Goal: Information Seeking & Learning: Learn about a topic

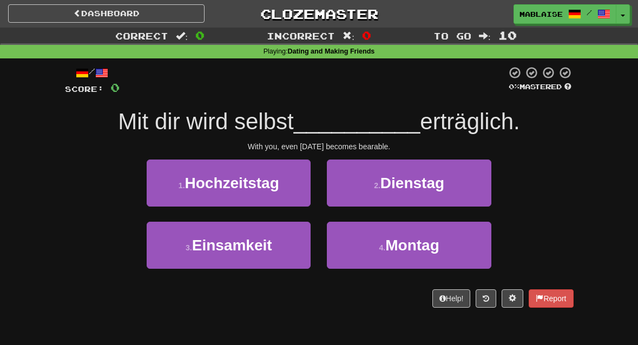
drag, startPoint x: 274, startPoint y: 0, endPoint x: 230, endPoint y: 80, distance: 91.6
click at [225, 80] on div at bounding box center [313, 81] width 387 height 30
click at [380, 143] on div "With you, even [DATE] becomes bearable." at bounding box center [319, 146] width 509 height 11
click at [318, 146] on div "With you, even [DATE] becomes bearable." at bounding box center [319, 146] width 509 height 11
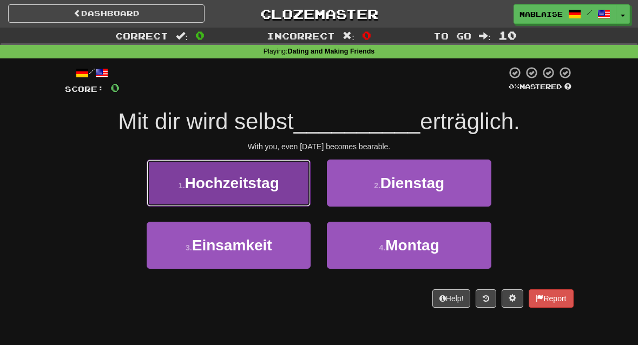
click at [268, 186] on span "Hochzeitstag" at bounding box center [232, 183] width 94 height 17
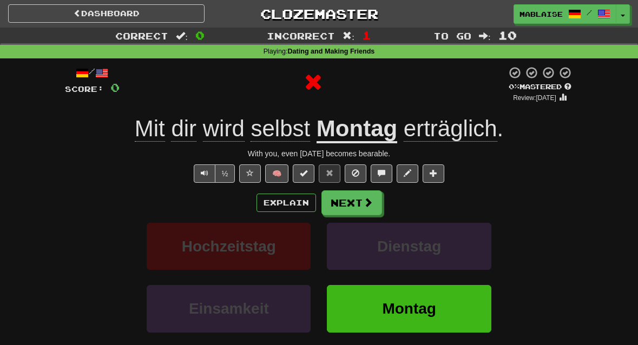
click at [439, 132] on span "erträglich" at bounding box center [451, 129] width 94 height 26
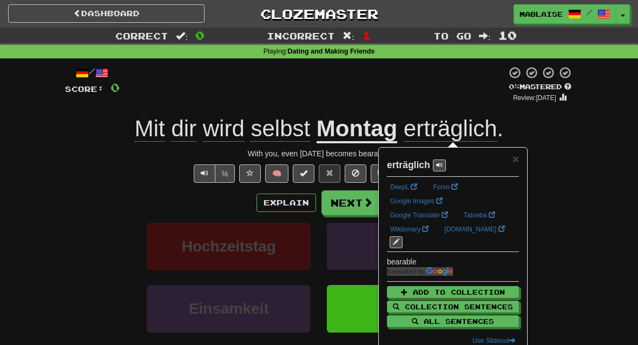
click at [412, 161] on strong "erträglich" at bounding box center [408, 165] width 43 height 11
copy strong "erträglich"
click at [138, 11] on link "Dashboard" at bounding box center [106, 13] width 197 height 18
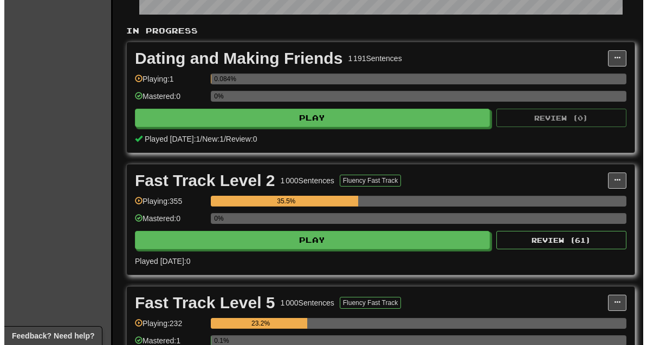
scroll to position [108, 0]
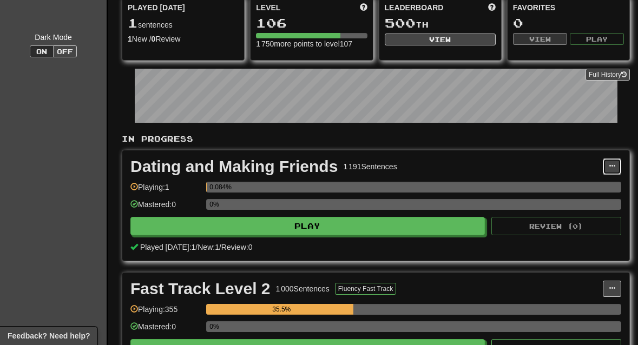
click at [617, 167] on button at bounding box center [612, 167] width 18 height 16
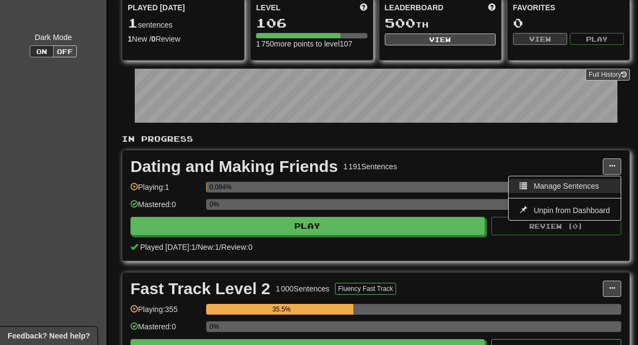
click at [566, 186] on span "Manage Sentences" at bounding box center [567, 186] width 66 height 9
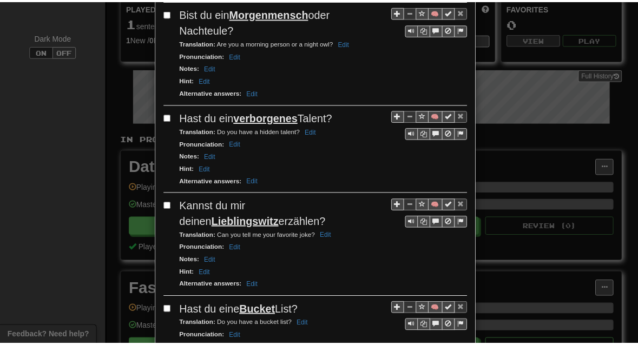
scroll to position [0, 0]
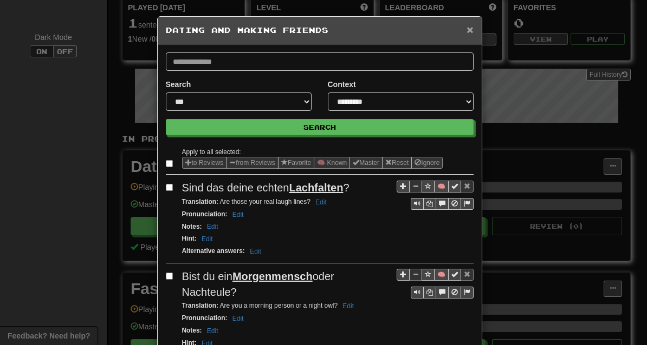
click at [466, 30] on span "×" at bounding box center [469, 29] width 6 height 12
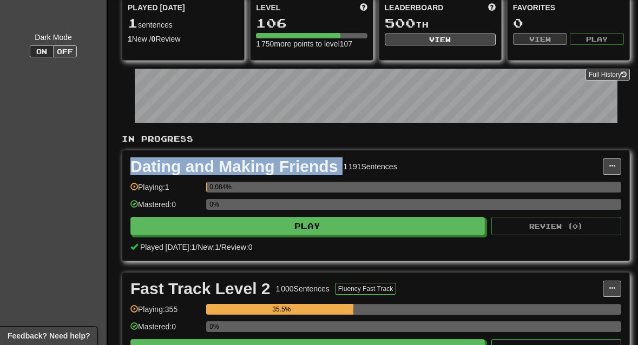
drag, startPoint x: 134, startPoint y: 166, endPoint x: 343, endPoint y: 162, distance: 208.5
click at [343, 162] on div "Dating and Making Friends 1 191 Sentences" at bounding box center [366, 167] width 473 height 16
drag, startPoint x: 343, startPoint y: 162, endPoint x: 260, endPoint y: 172, distance: 83.5
click at [260, 172] on div "Dating and Making Friends" at bounding box center [233, 167] width 207 height 16
